Goal: Information Seeking & Learning: Learn about a topic

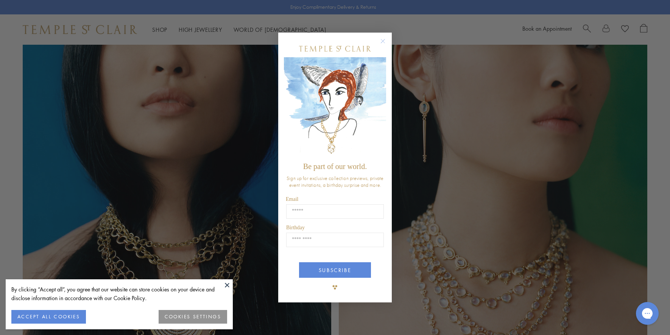
scroll to position [682, 0]
click at [384, 40] on circle "Close dialog" at bounding box center [383, 41] width 9 height 9
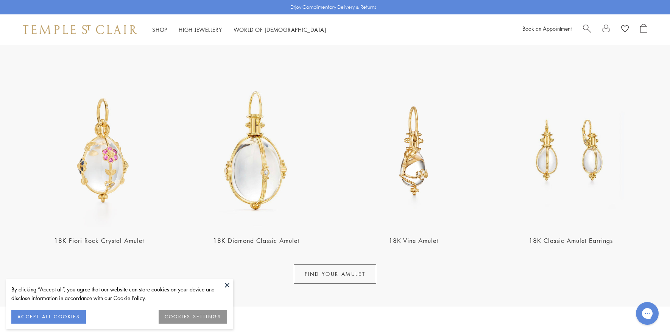
scroll to position [272, 0]
click at [336, 266] on link "FIND YOUR AMULET" at bounding box center [335, 274] width 83 height 20
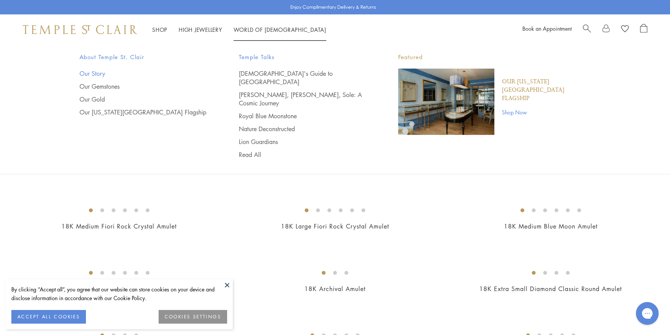
click at [85, 74] on link "Our Story" at bounding box center [144, 73] width 129 height 8
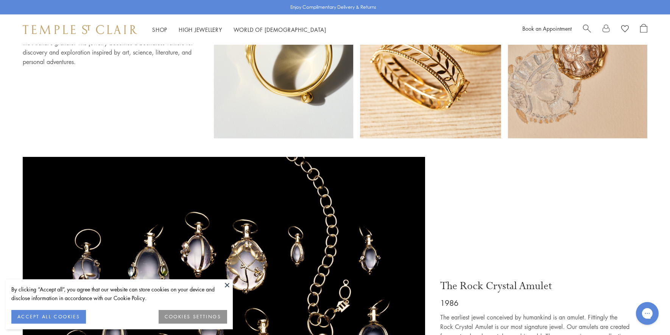
scroll to position [907, 0]
